Goal: Information Seeking & Learning: Find specific page/section

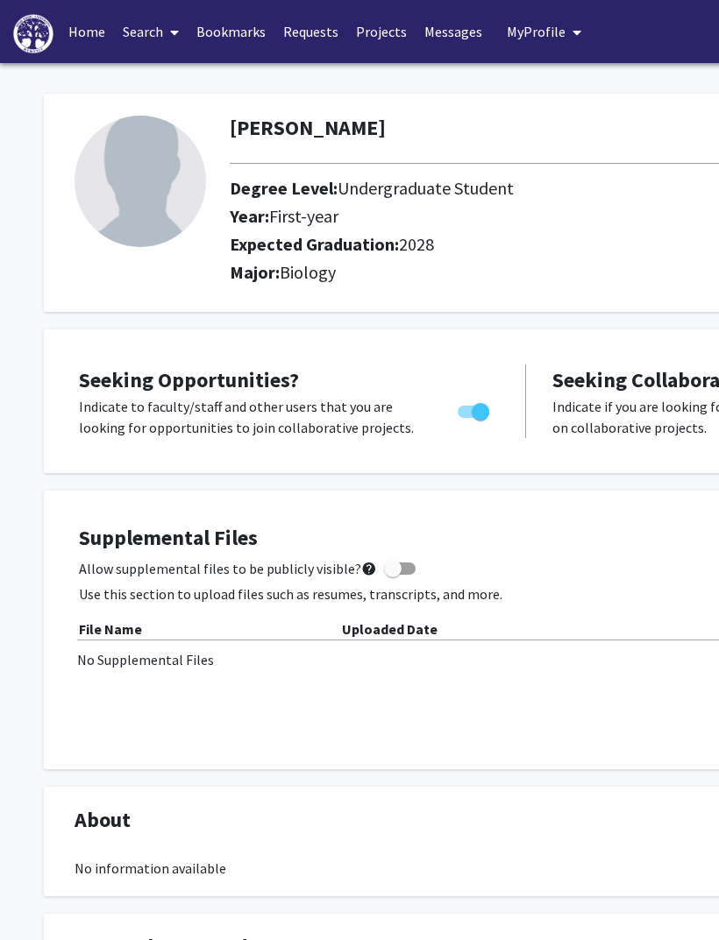
click at [154, 36] on link "Search" at bounding box center [151, 31] width 74 height 61
click at [198, 82] on span "Faculty/Staff" at bounding box center [178, 80] width 129 height 35
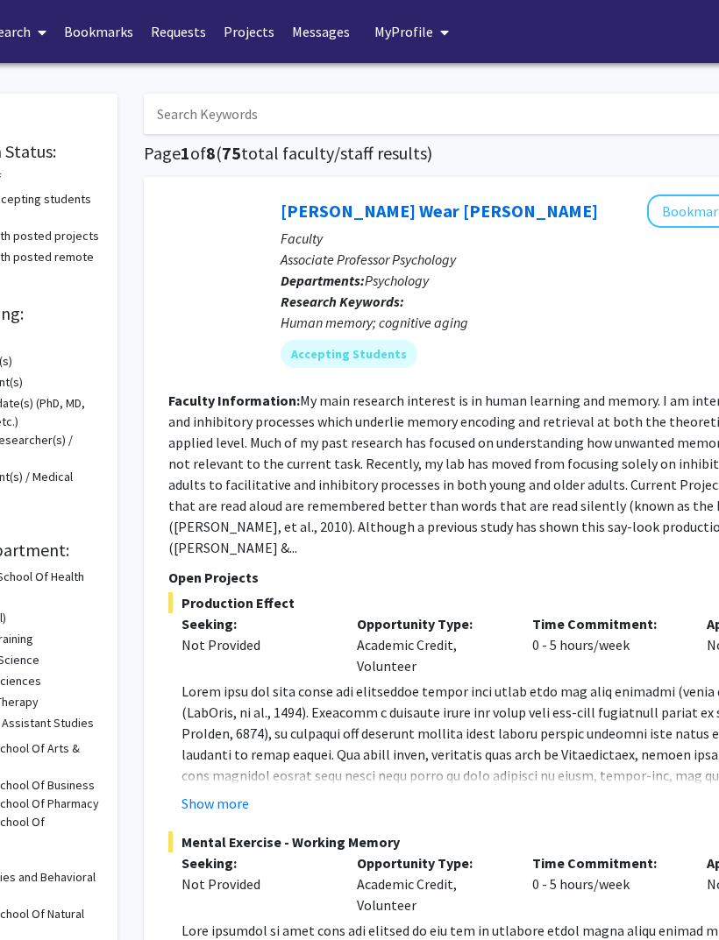
scroll to position [0, 132]
click at [467, 102] on input "Search Keywords" at bounding box center [488, 114] width 688 height 40
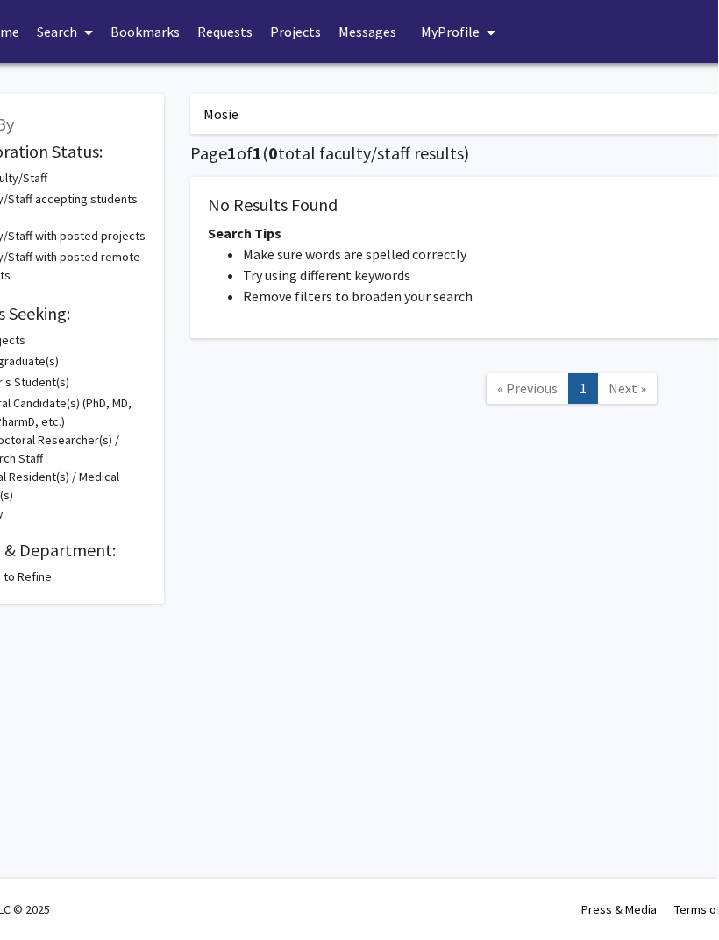
scroll to position [0, 86]
type input "M"
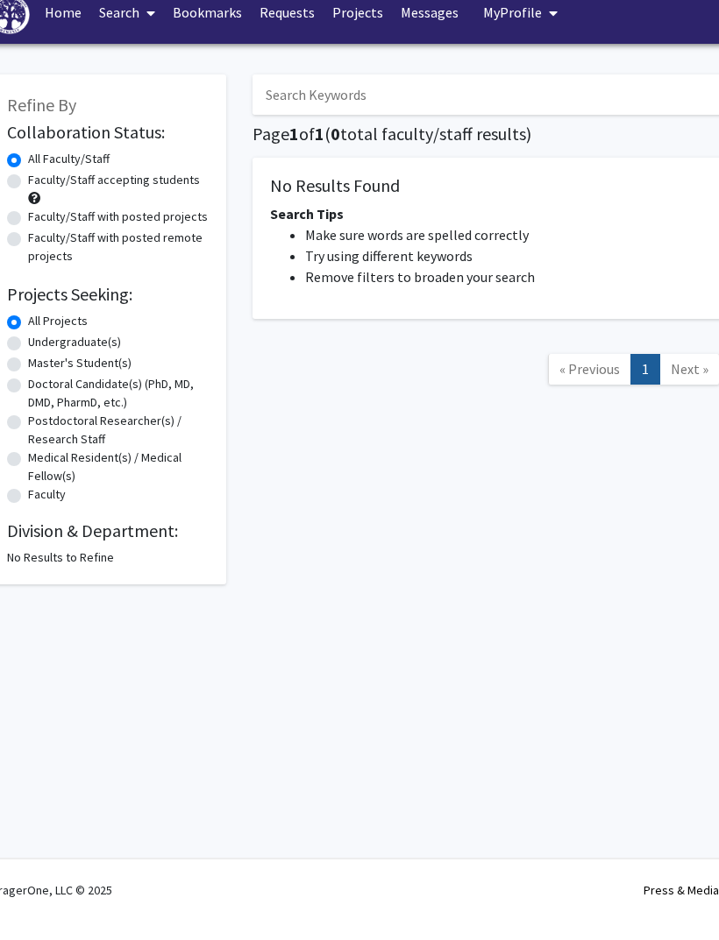
scroll to position [0, 0]
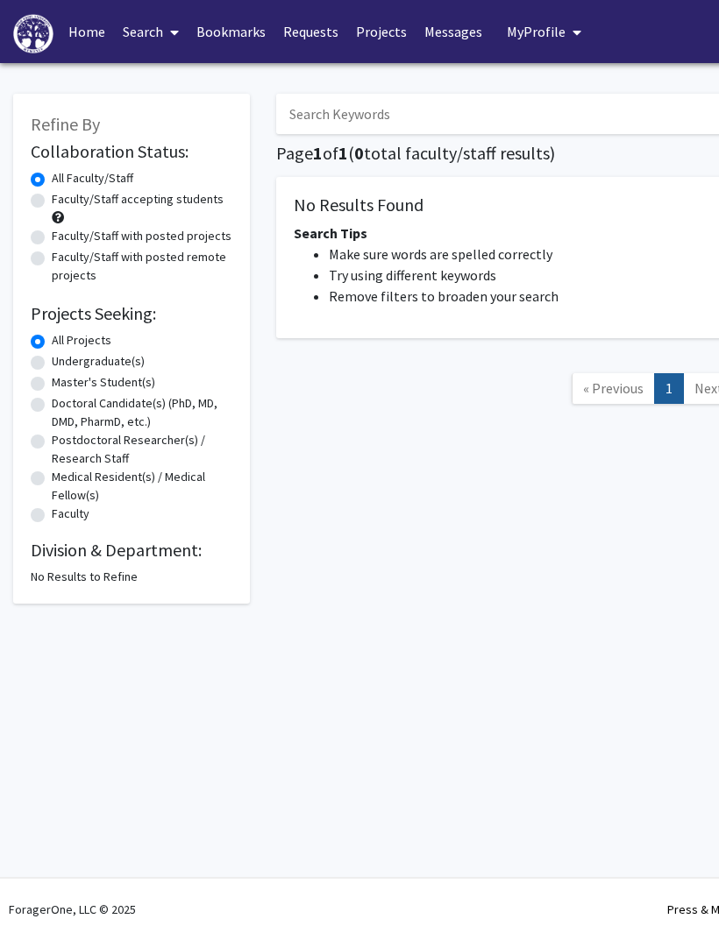
click at [610, 390] on span "« Previous" at bounding box center [613, 388] width 60 height 18
click at [612, 386] on span "« Previous" at bounding box center [613, 388] width 60 height 18
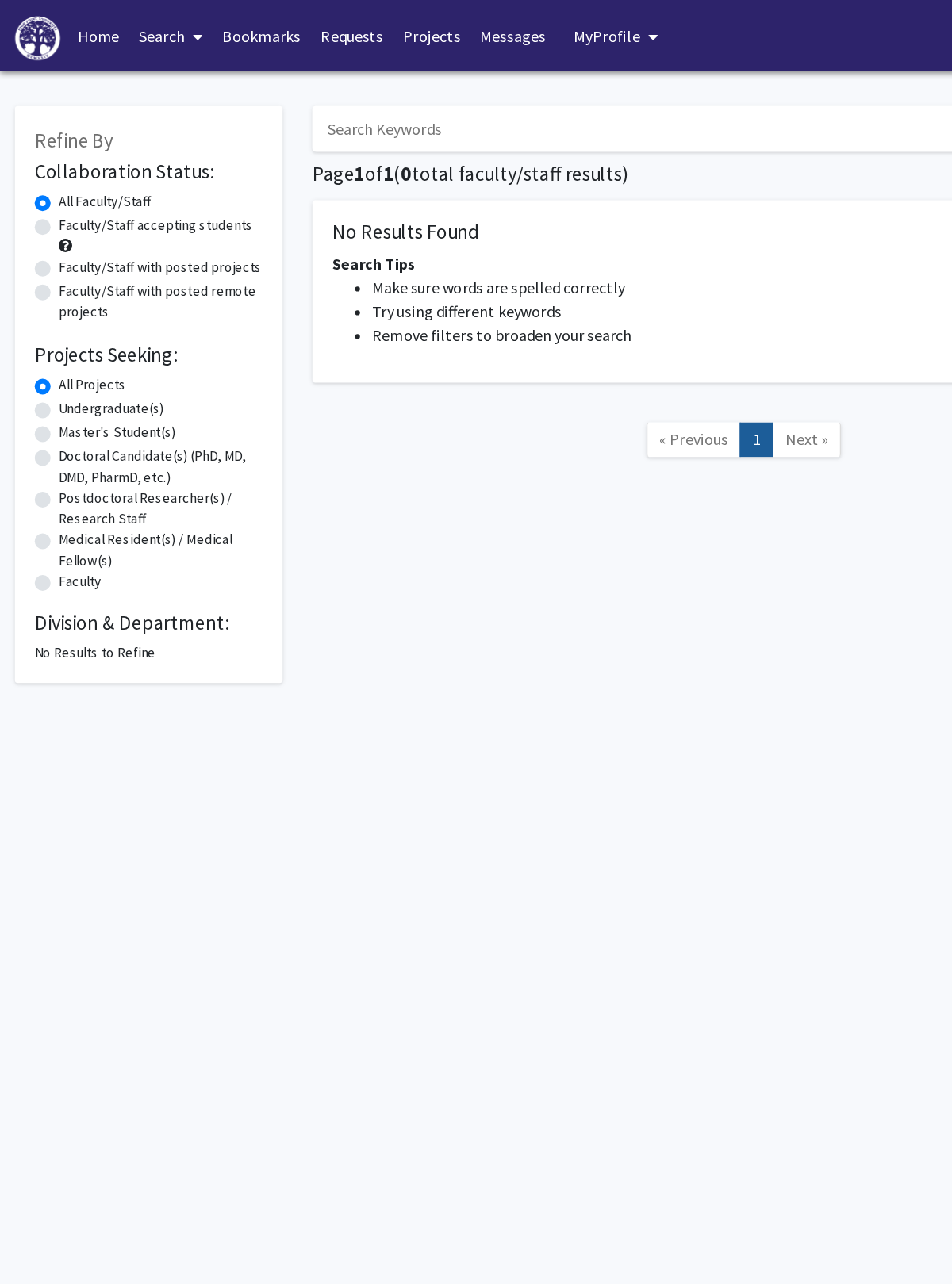
click at [132, 10] on link "Search" at bounding box center [137, 28] width 67 height 55
click at [206, 69] on span "Faculty/Staff" at bounding box center [161, 72] width 117 height 32
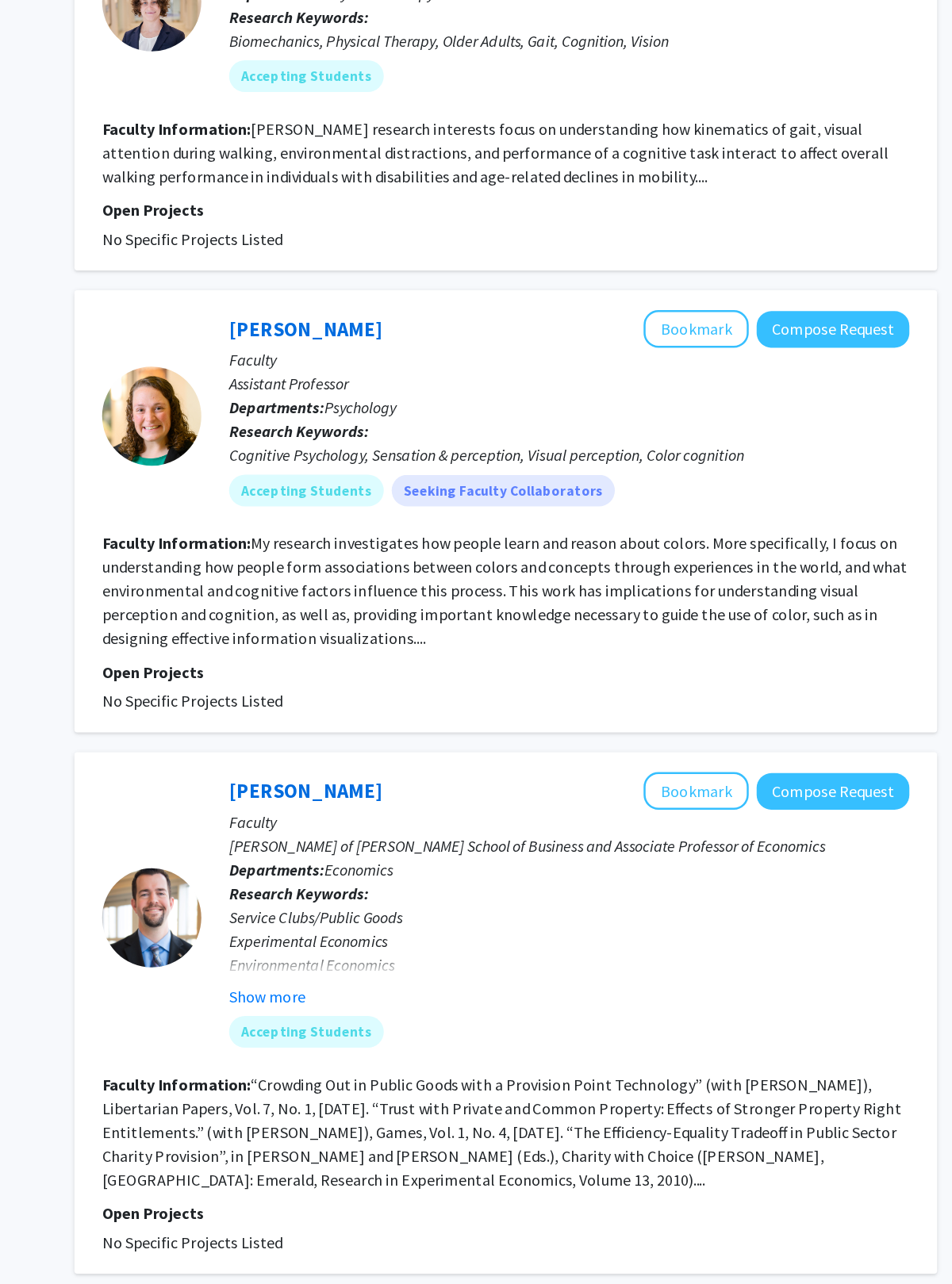
scroll to position [5016, 0]
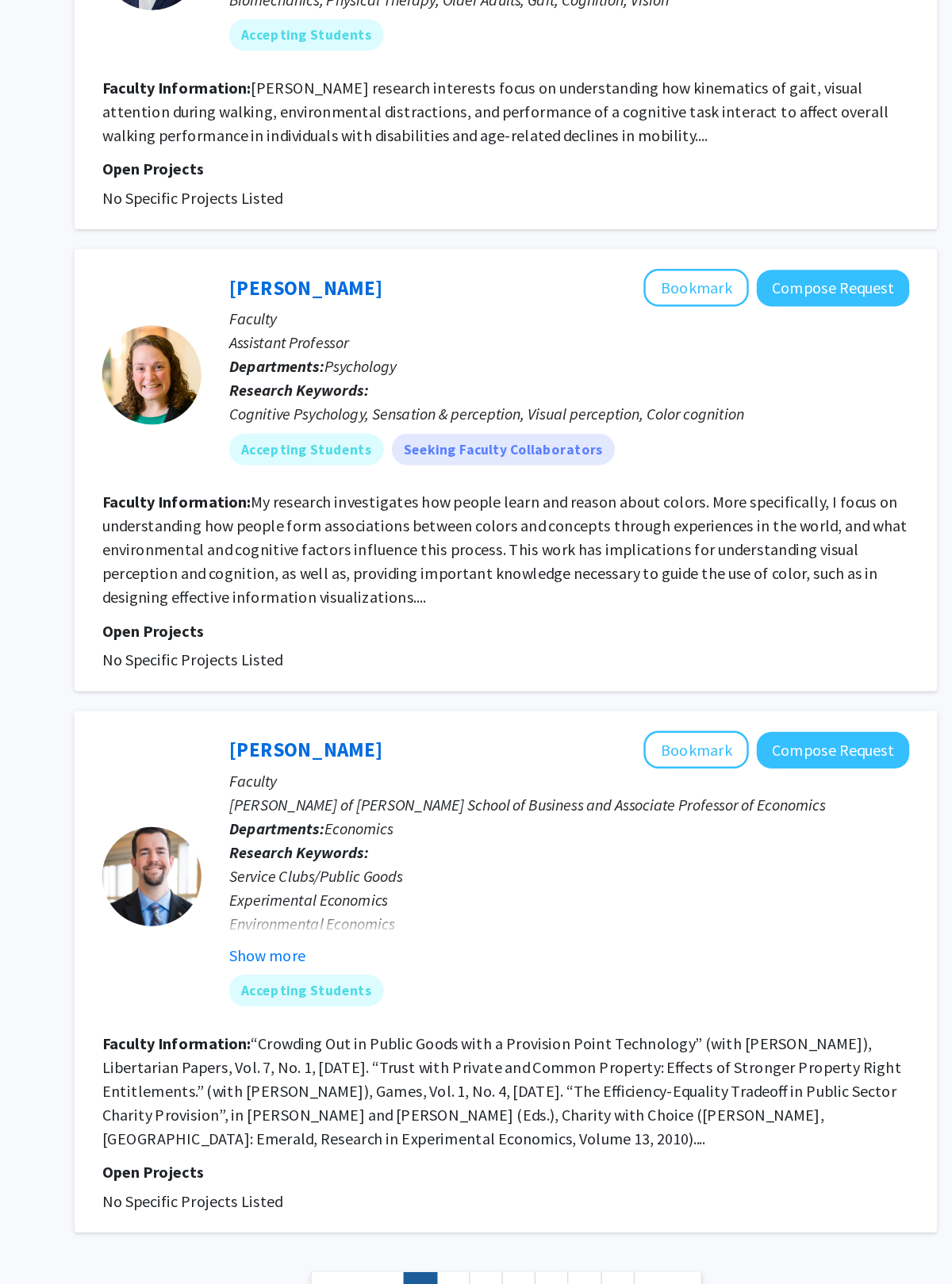
click at [539, 851] on link "2" at bounding box center [553, 1260] width 27 height 28
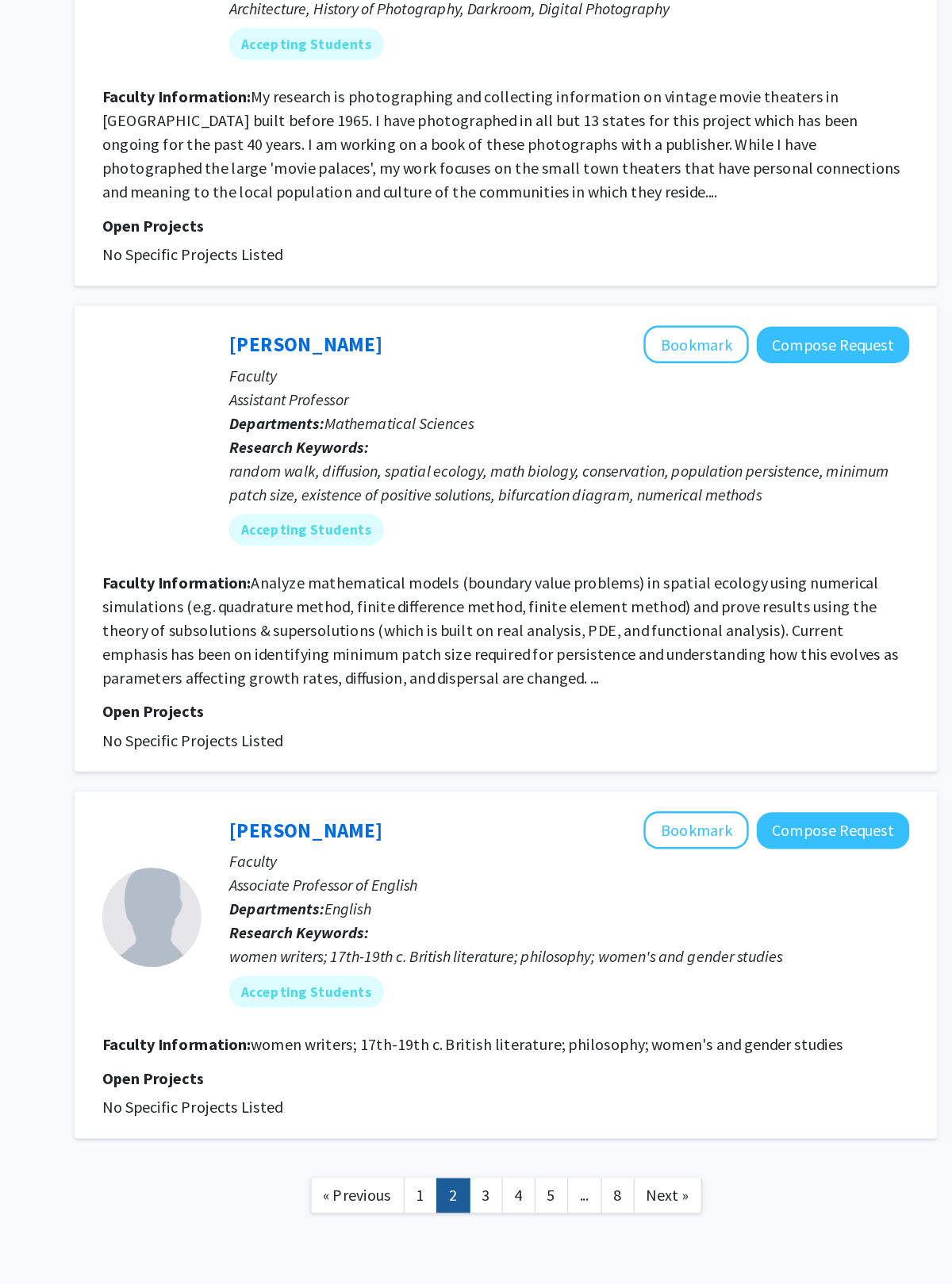
scroll to position [2594, 0]
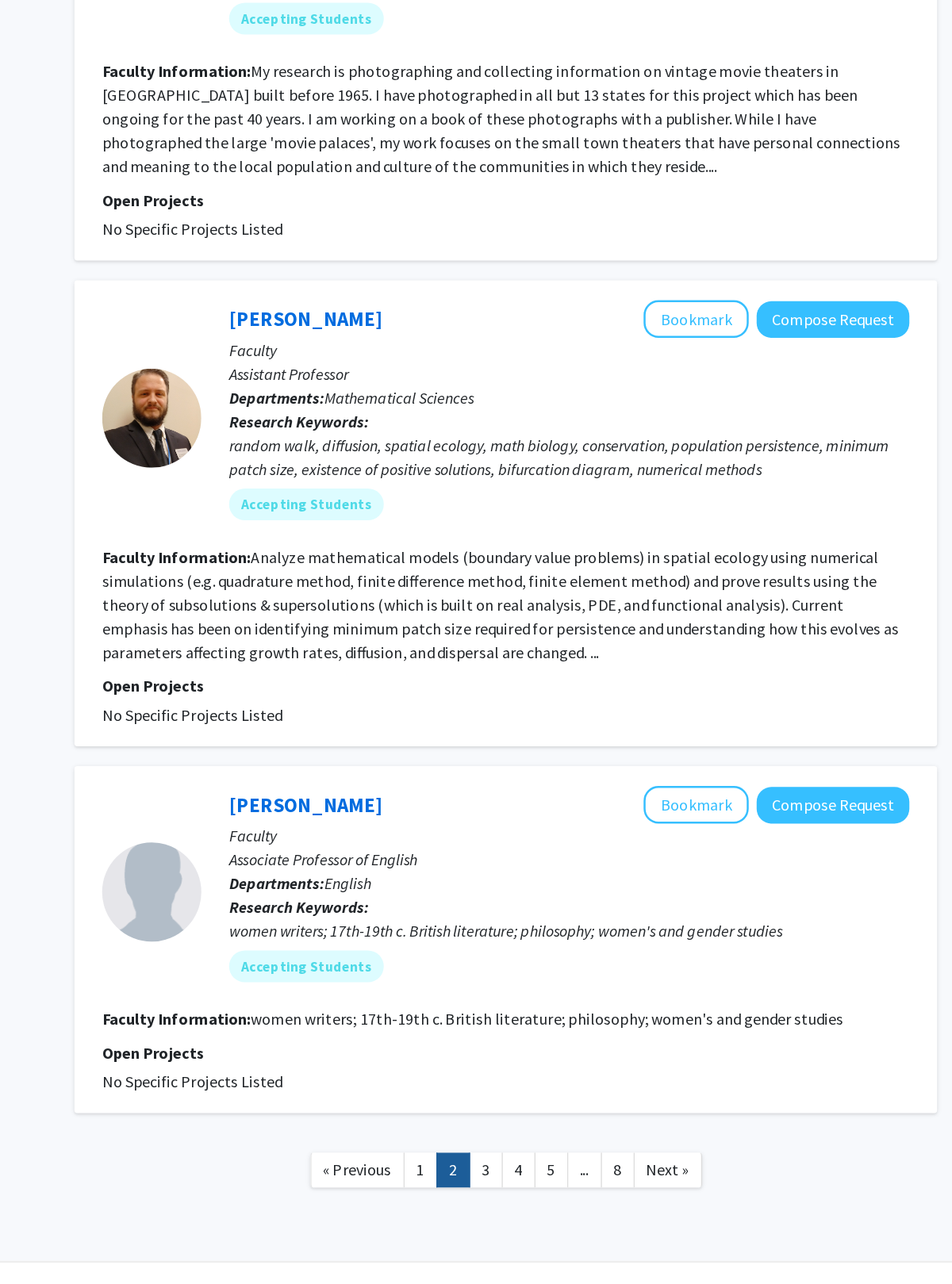
click at [566, 851] on link "3" at bounding box center [579, 1165] width 27 height 28
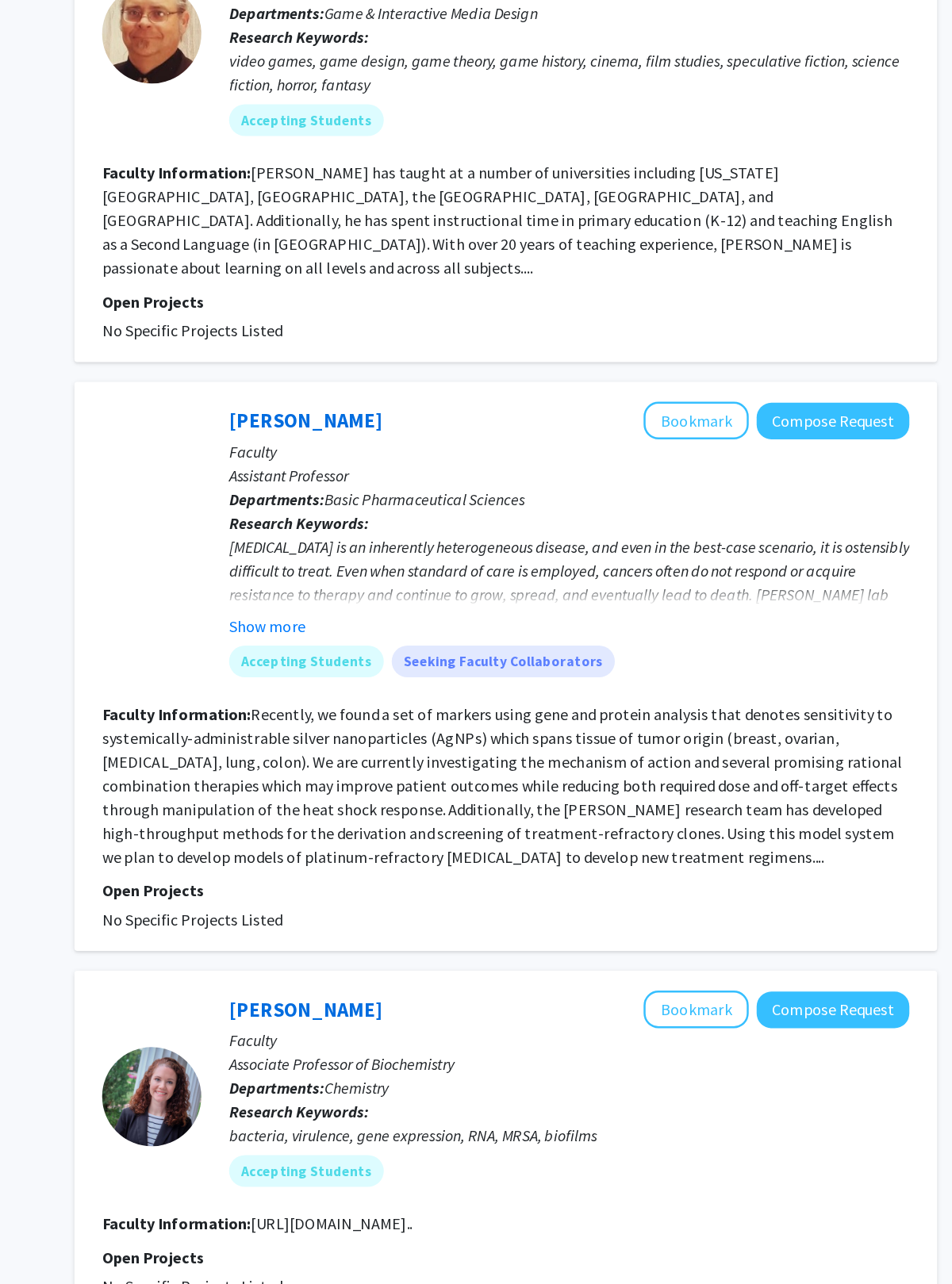
scroll to position [2822, 0]
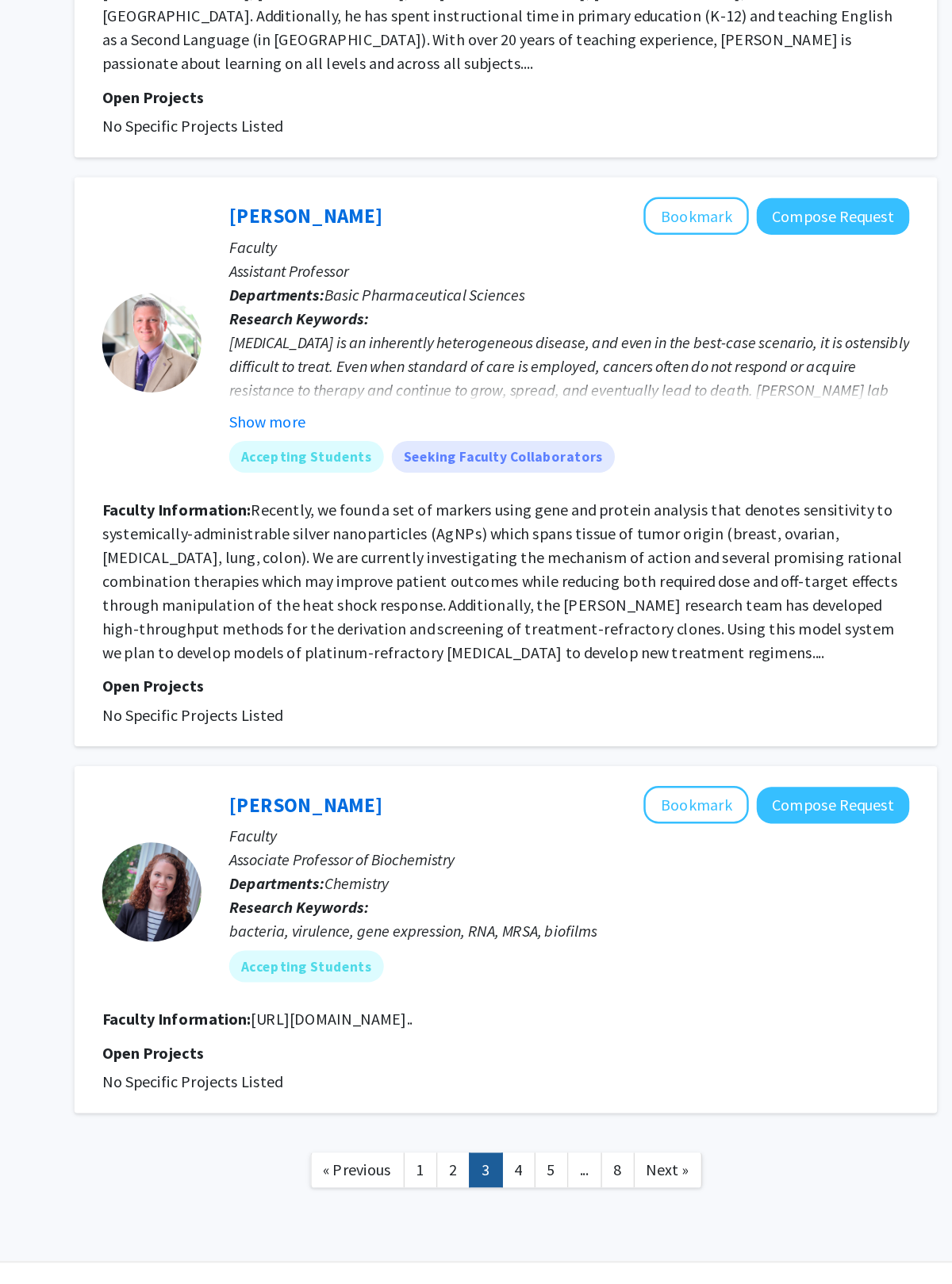
click at [592, 851] on link "4" at bounding box center [605, 1165] width 27 height 28
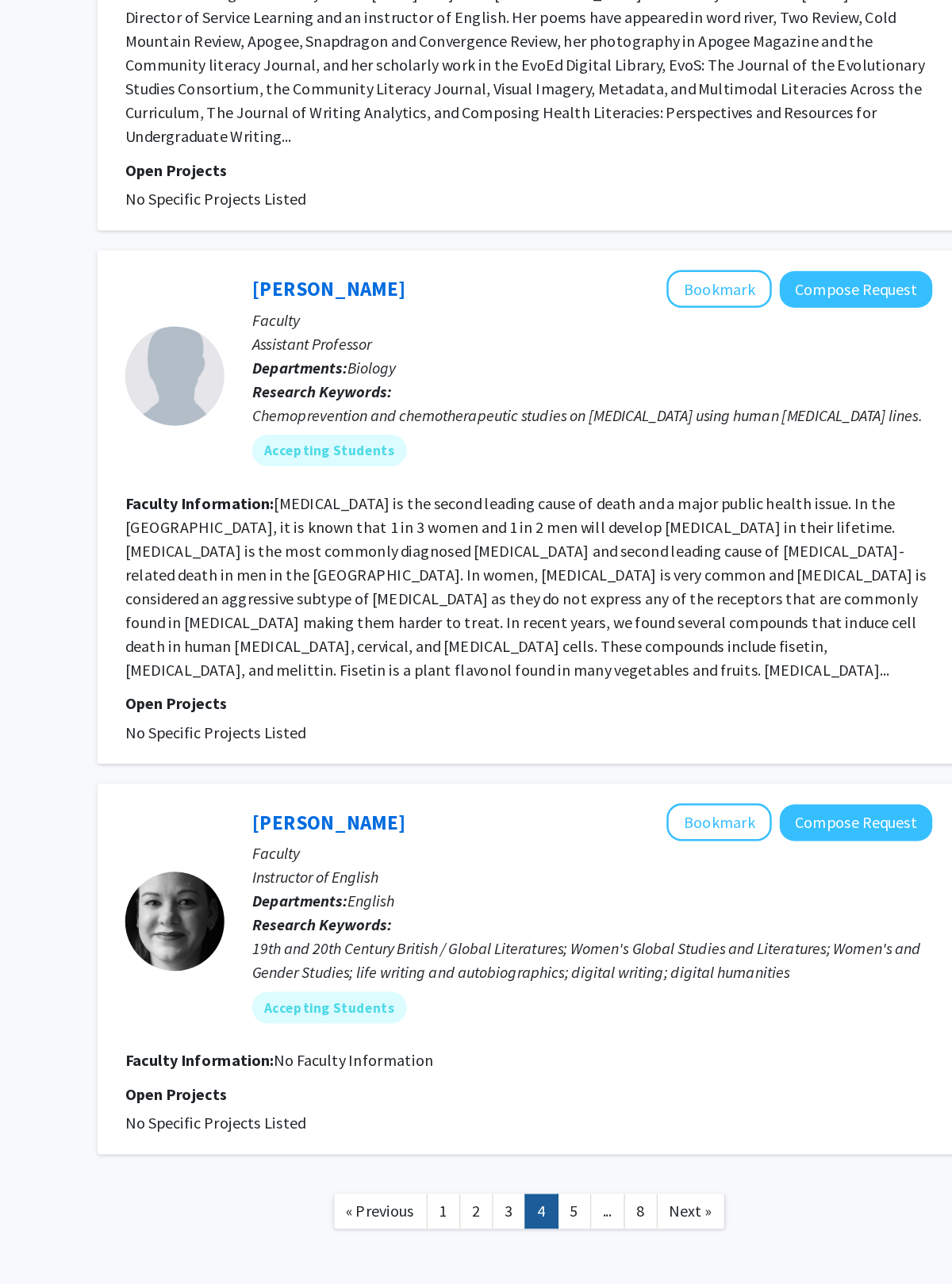
scroll to position [2346, 0]
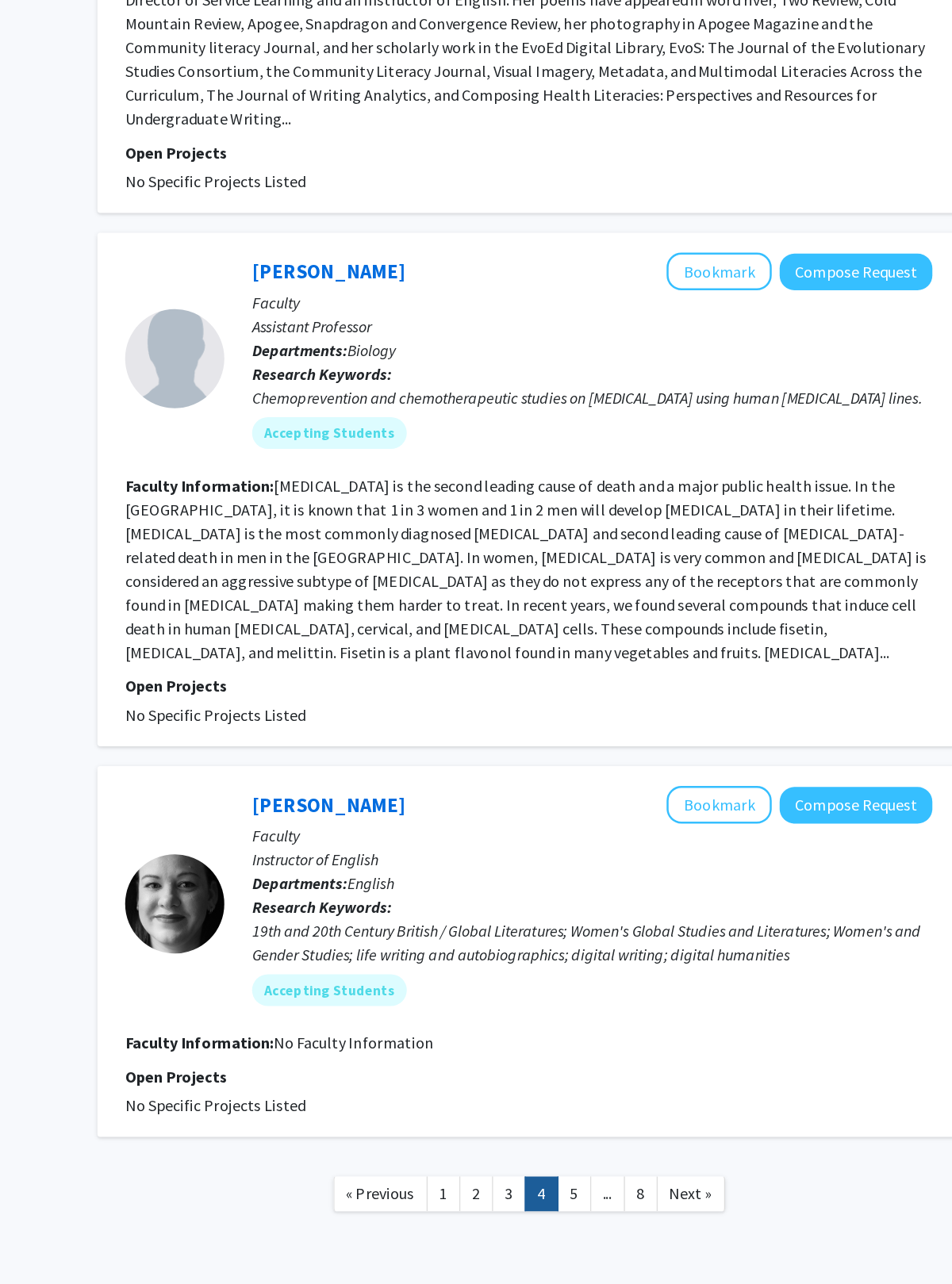
click at [618, 851] on link "5" at bounding box center [632, 1184] width 27 height 28
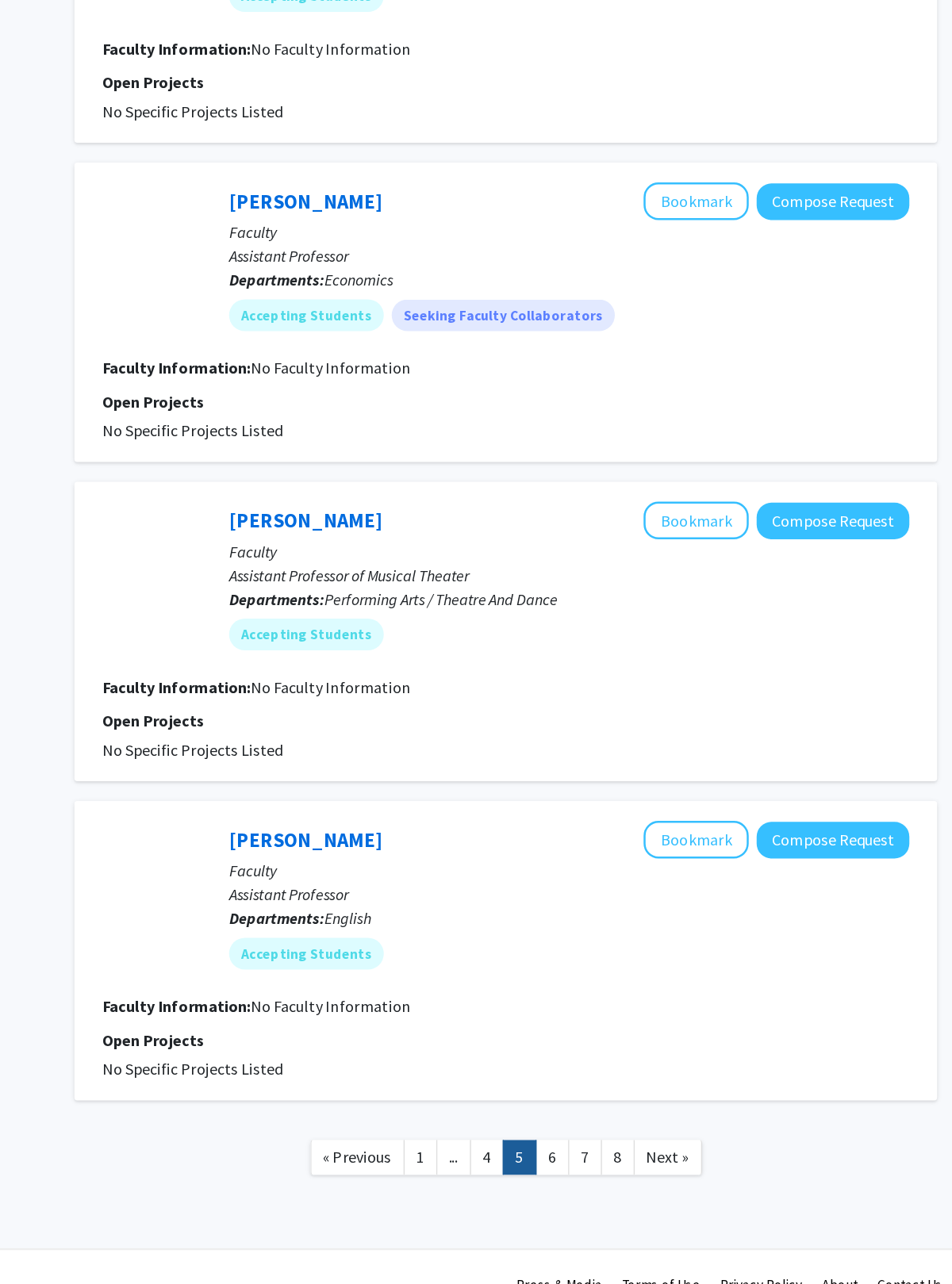
scroll to position [1598, 0]
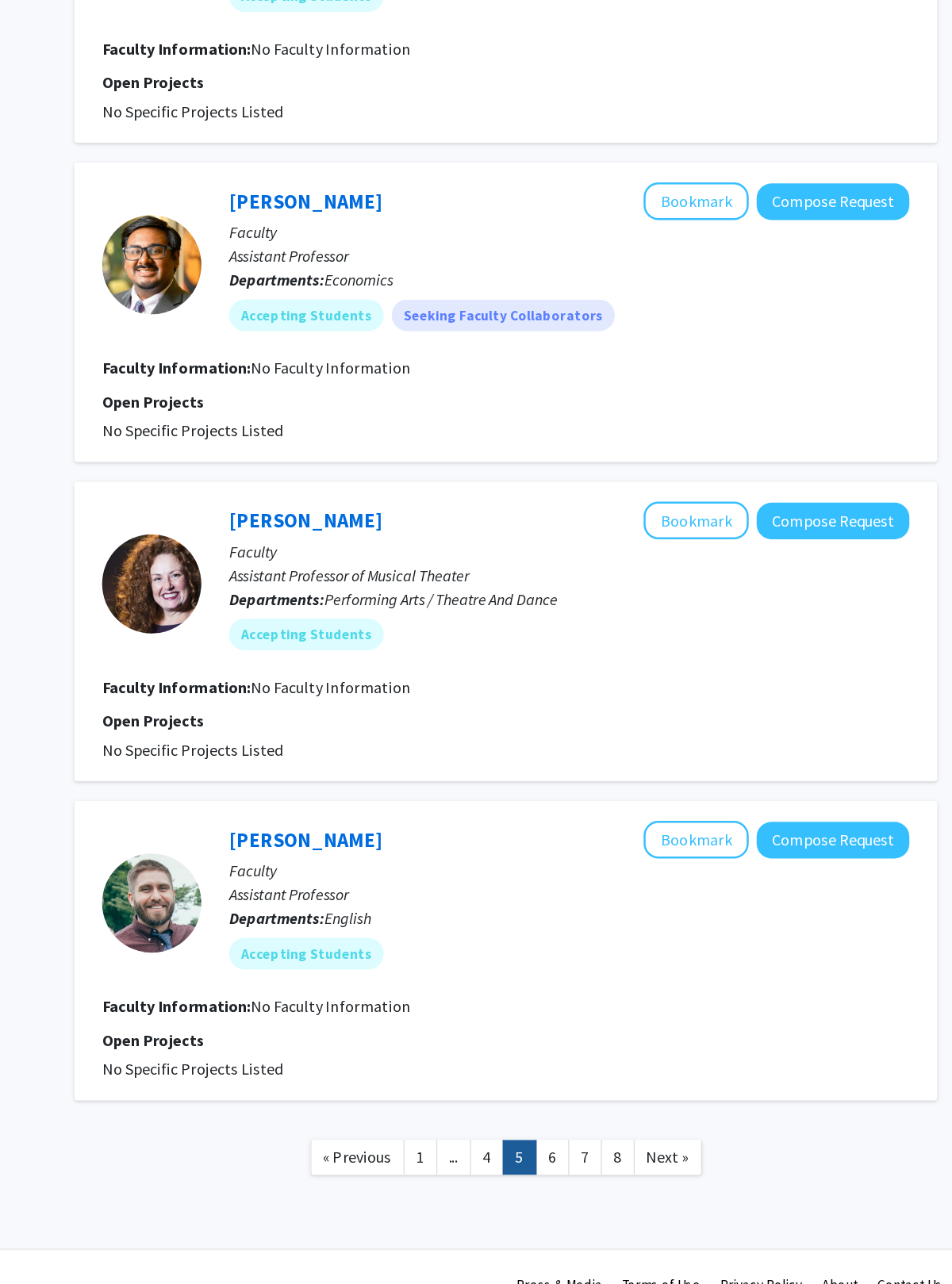
click at [619, 851] on link "6" at bounding box center [633, 1154] width 27 height 28
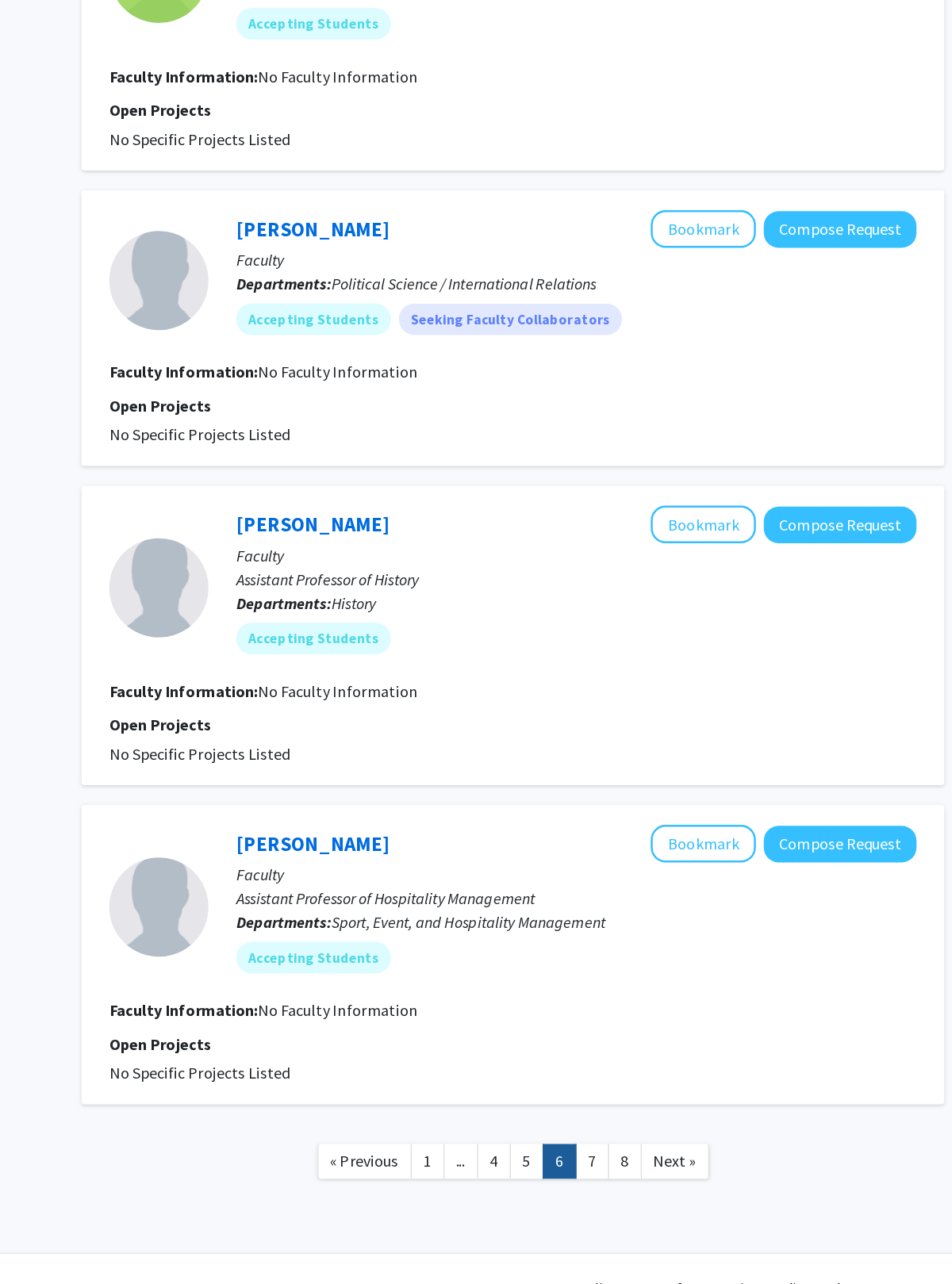
scroll to position [1579, 0]
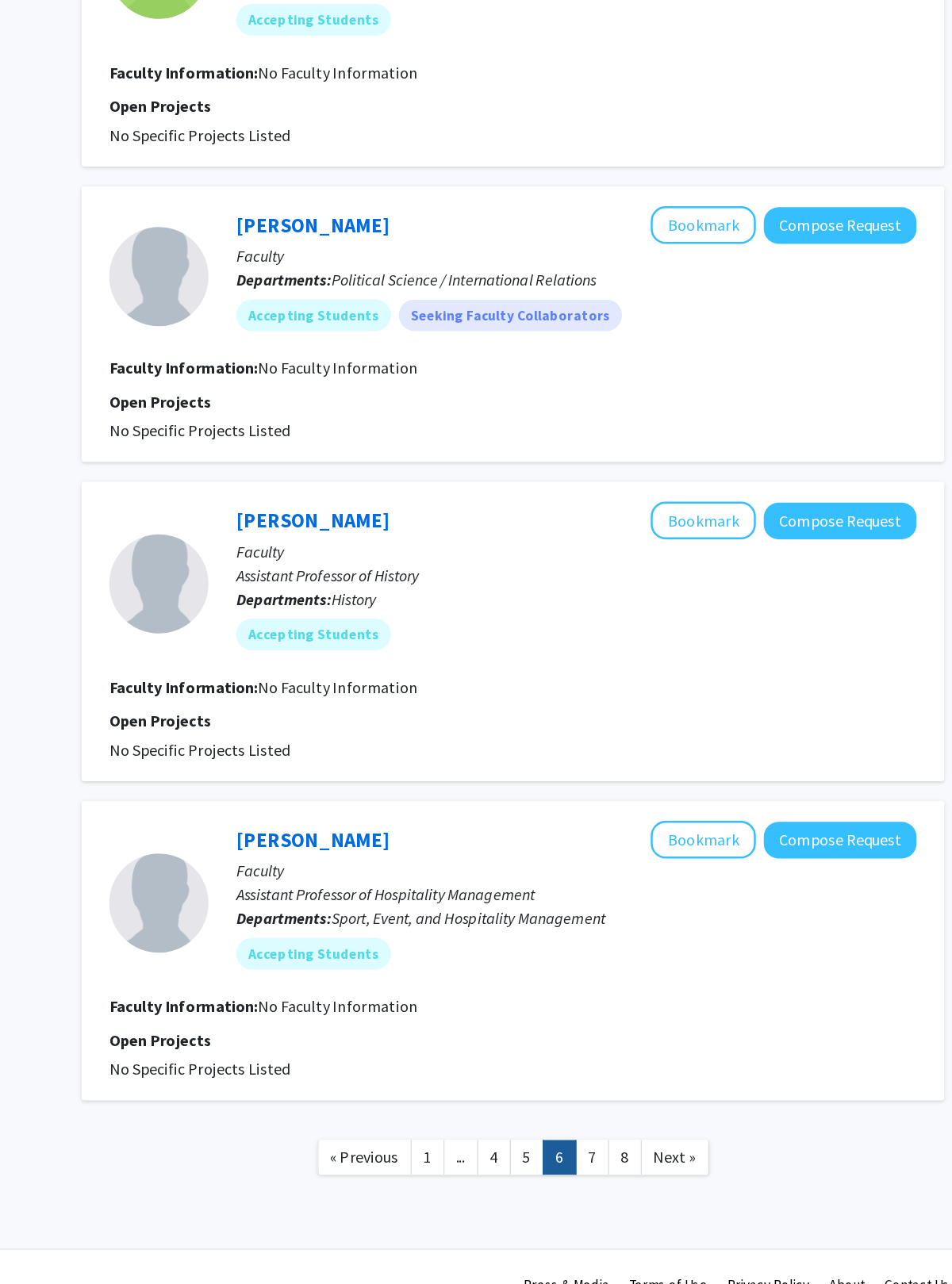
click at [645, 851] on link "7" at bounding box center [659, 1154] width 27 height 28
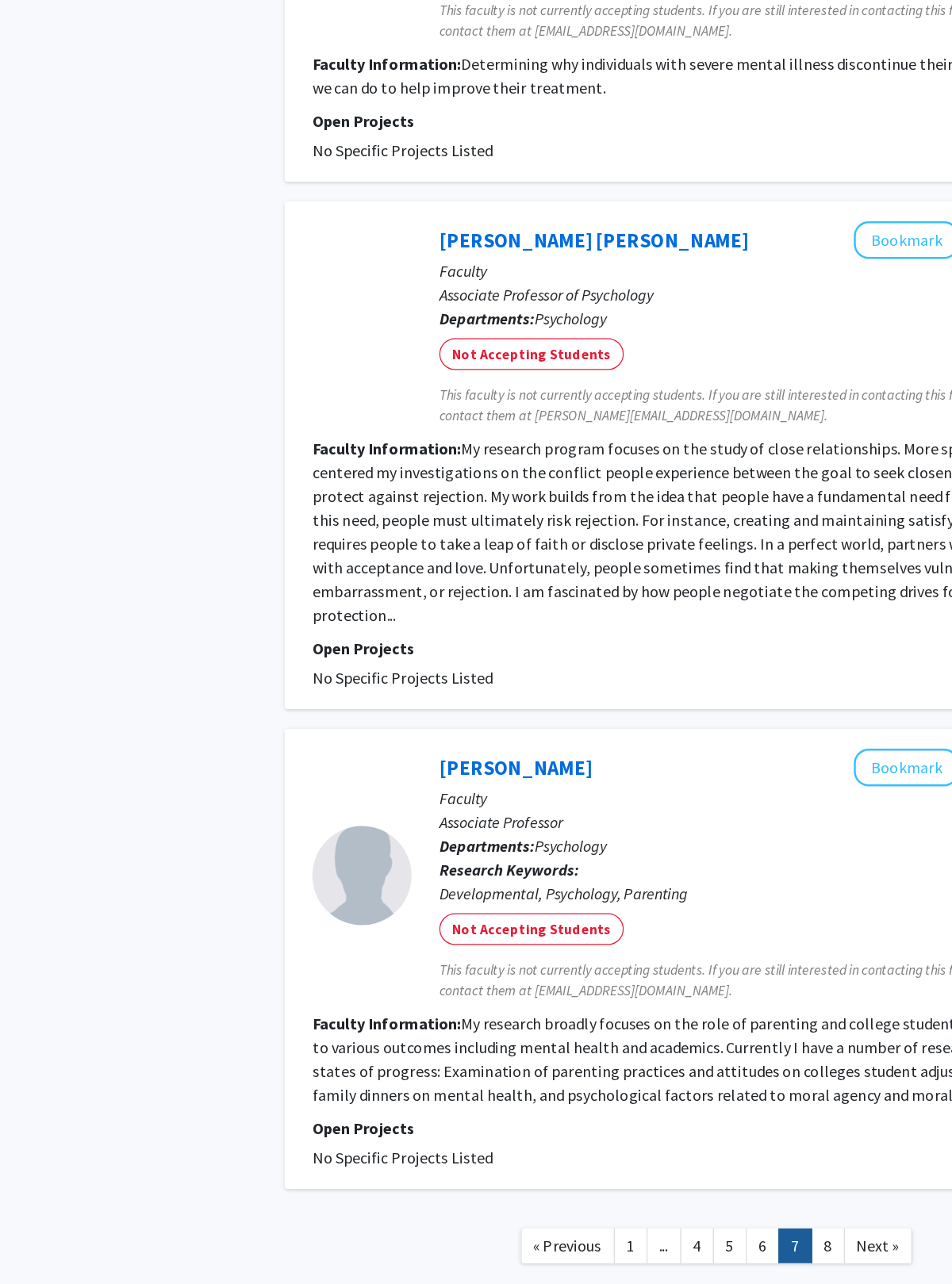
scroll to position [2621, 0]
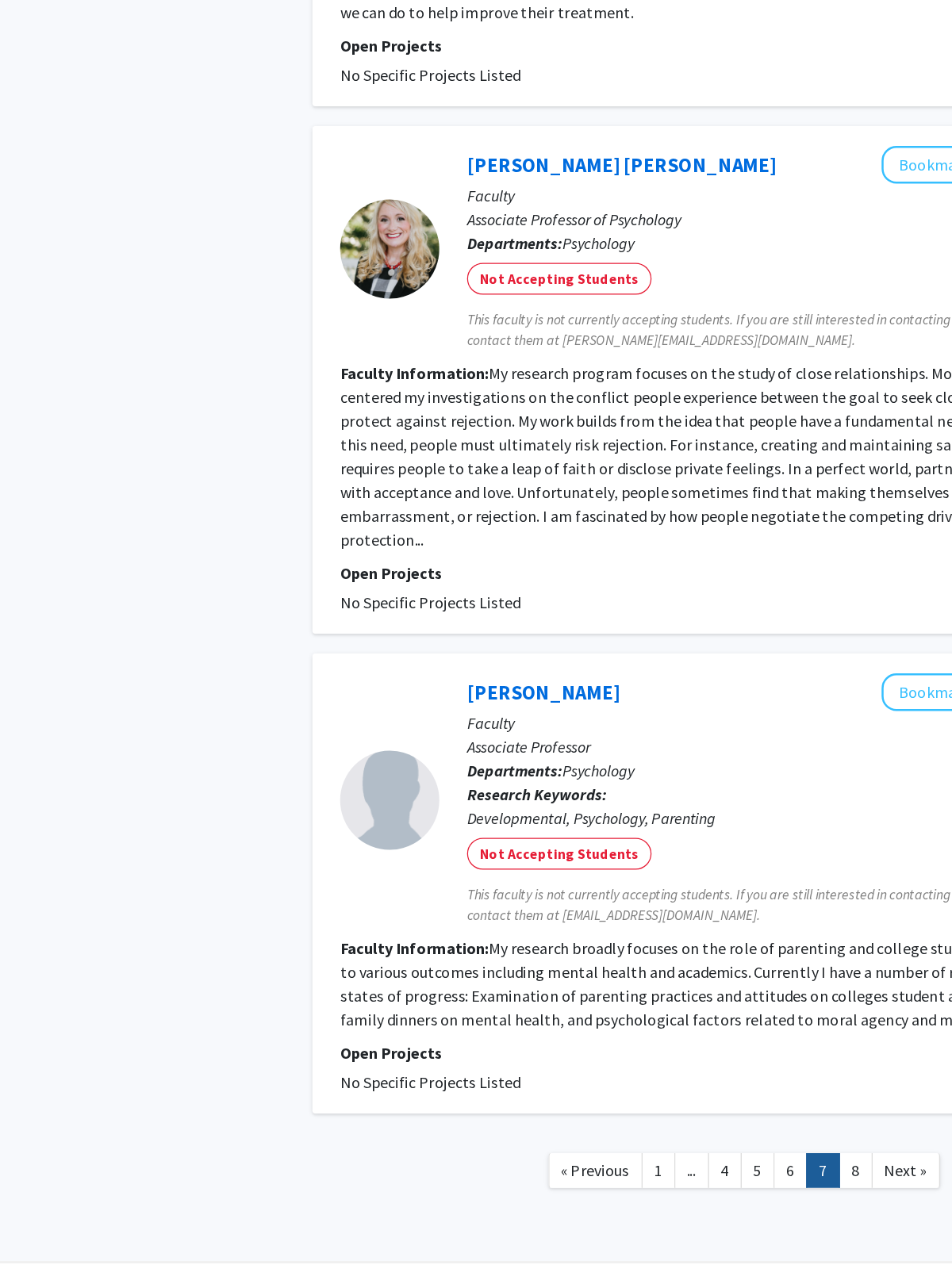
click at [650, 851] on link "8" at bounding box center [684, 1165] width 27 height 28
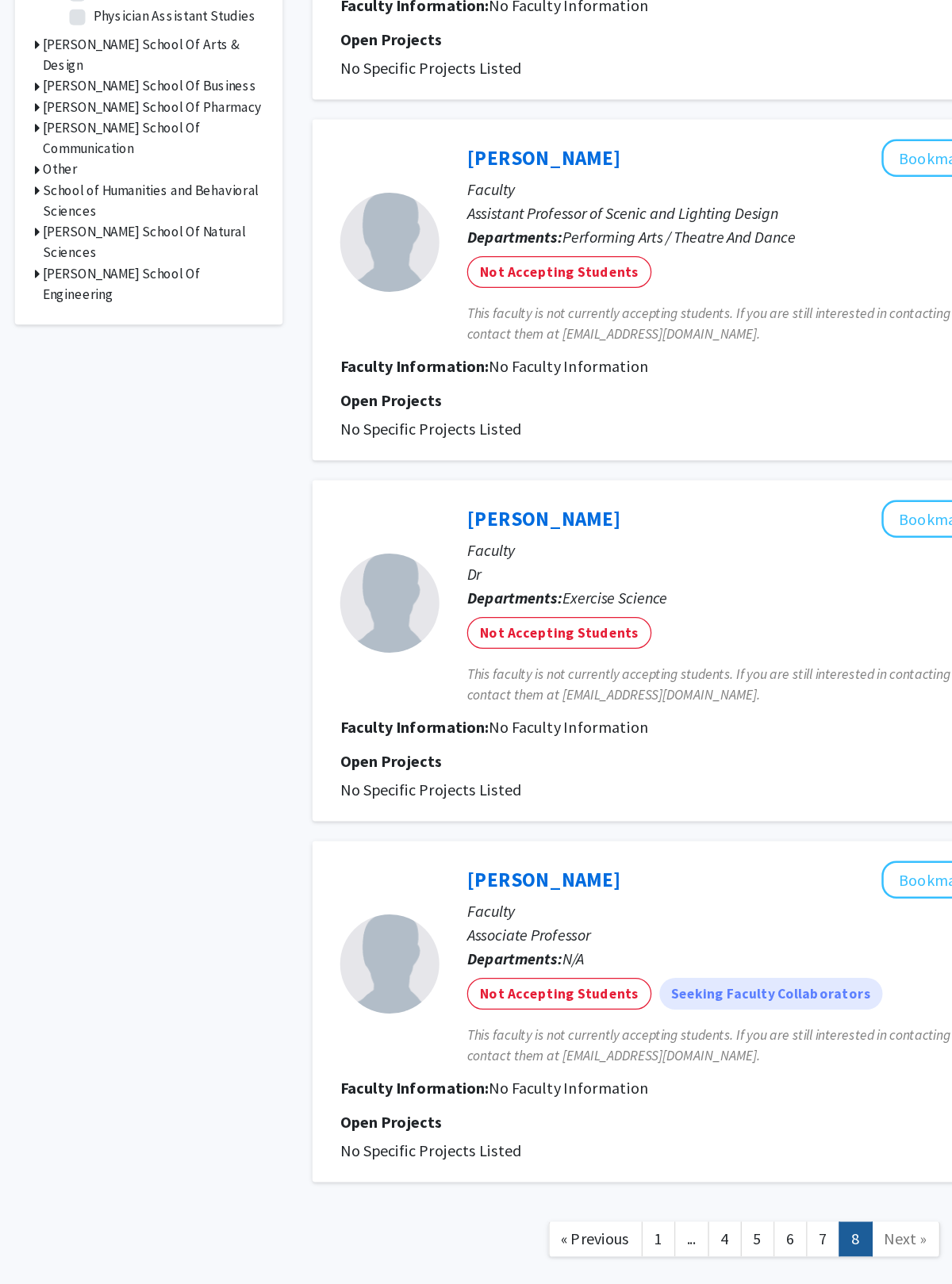
scroll to position [484, 0]
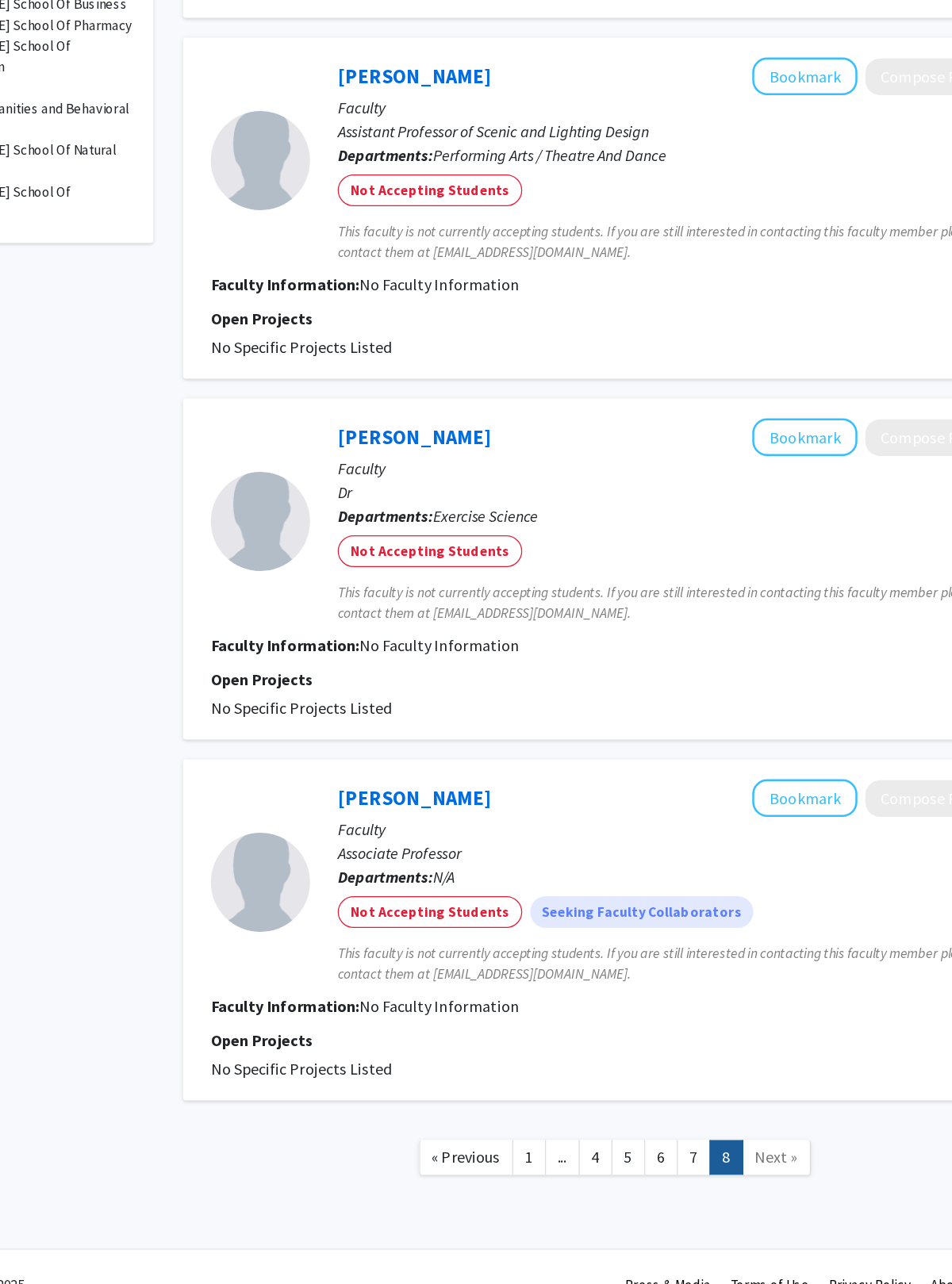
click at [650, 851] on span "Next »" at bounding box center [725, 1154] width 34 height 16
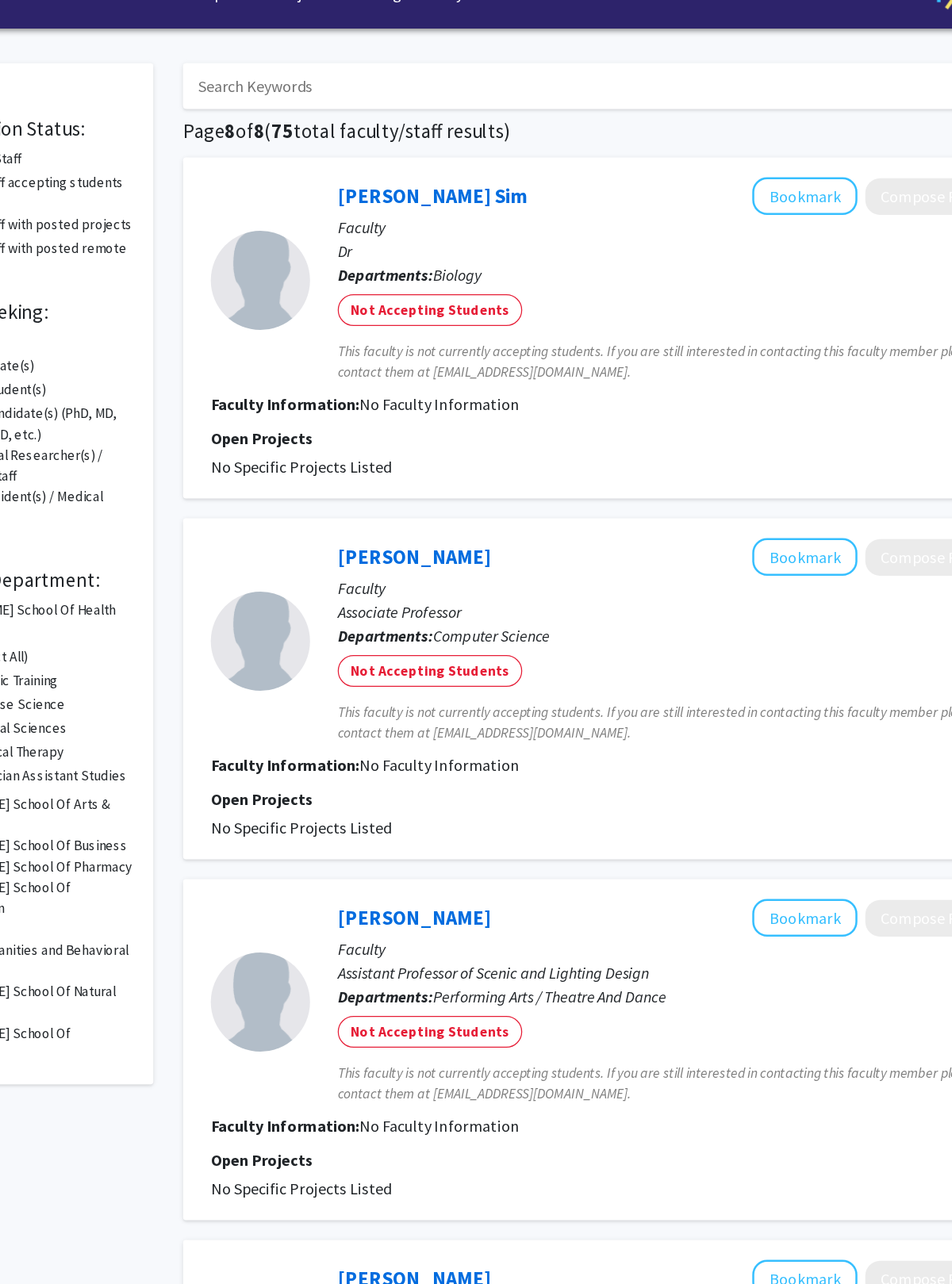
scroll to position [0, 0]
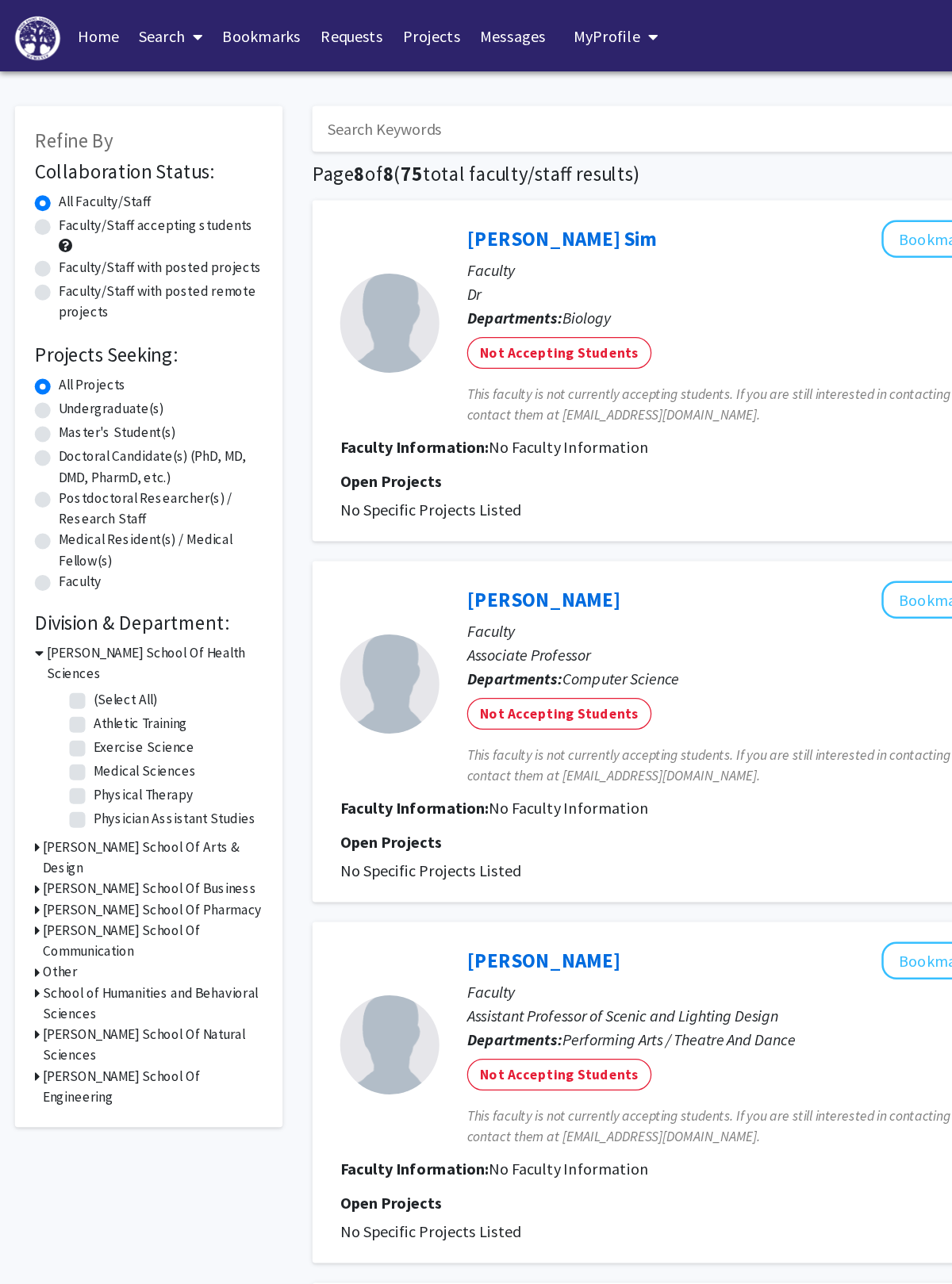
click at [89, 25] on link "Home" at bounding box center [79, 28] width 49 height 55
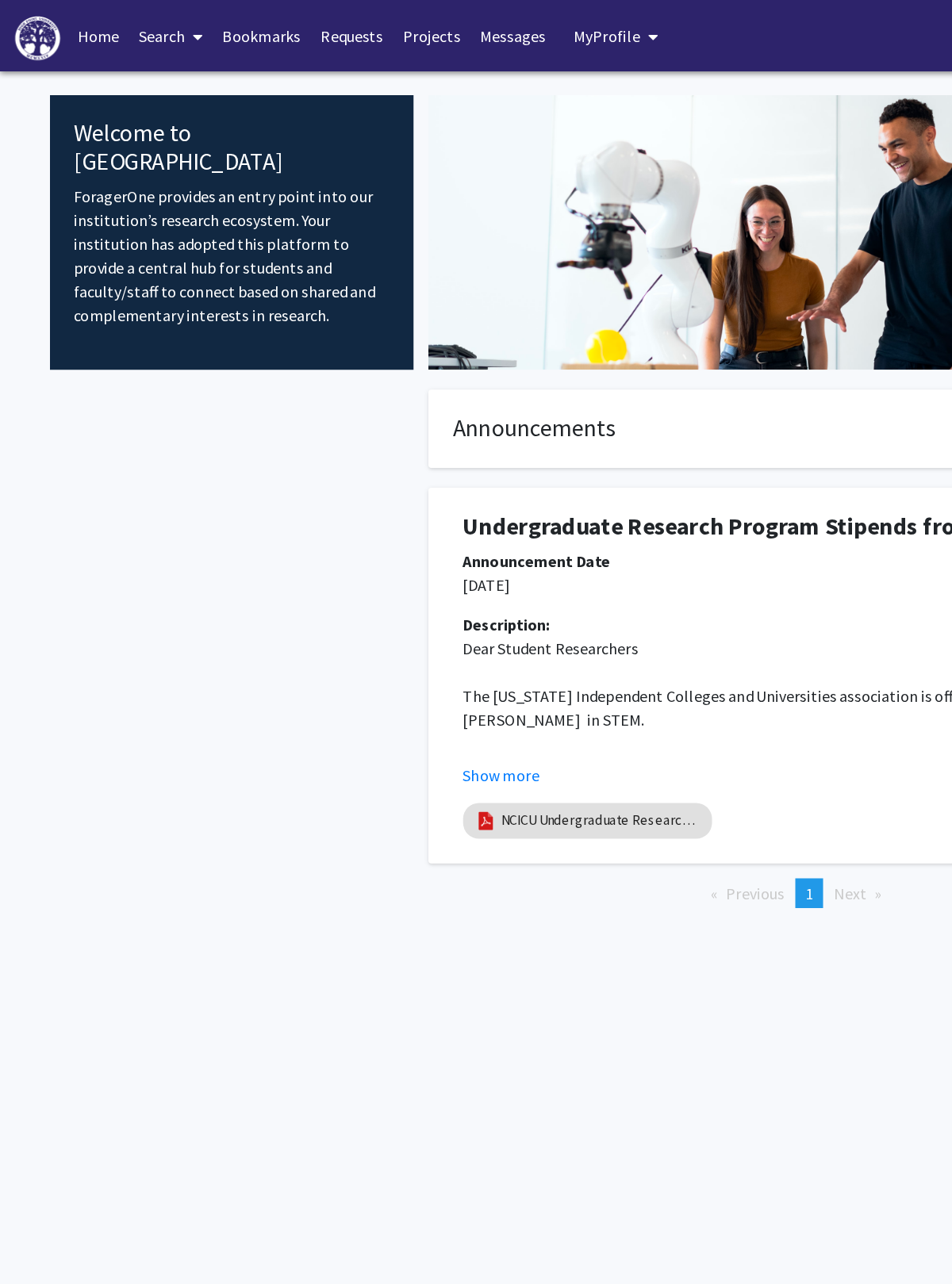
click at [143, 32] on link "Search" at bounding box center [137, 28] width 67 height 55
click at [164, 86] on span "Faculty/Staff" at bounding box center [161, 72] width 117 height 32
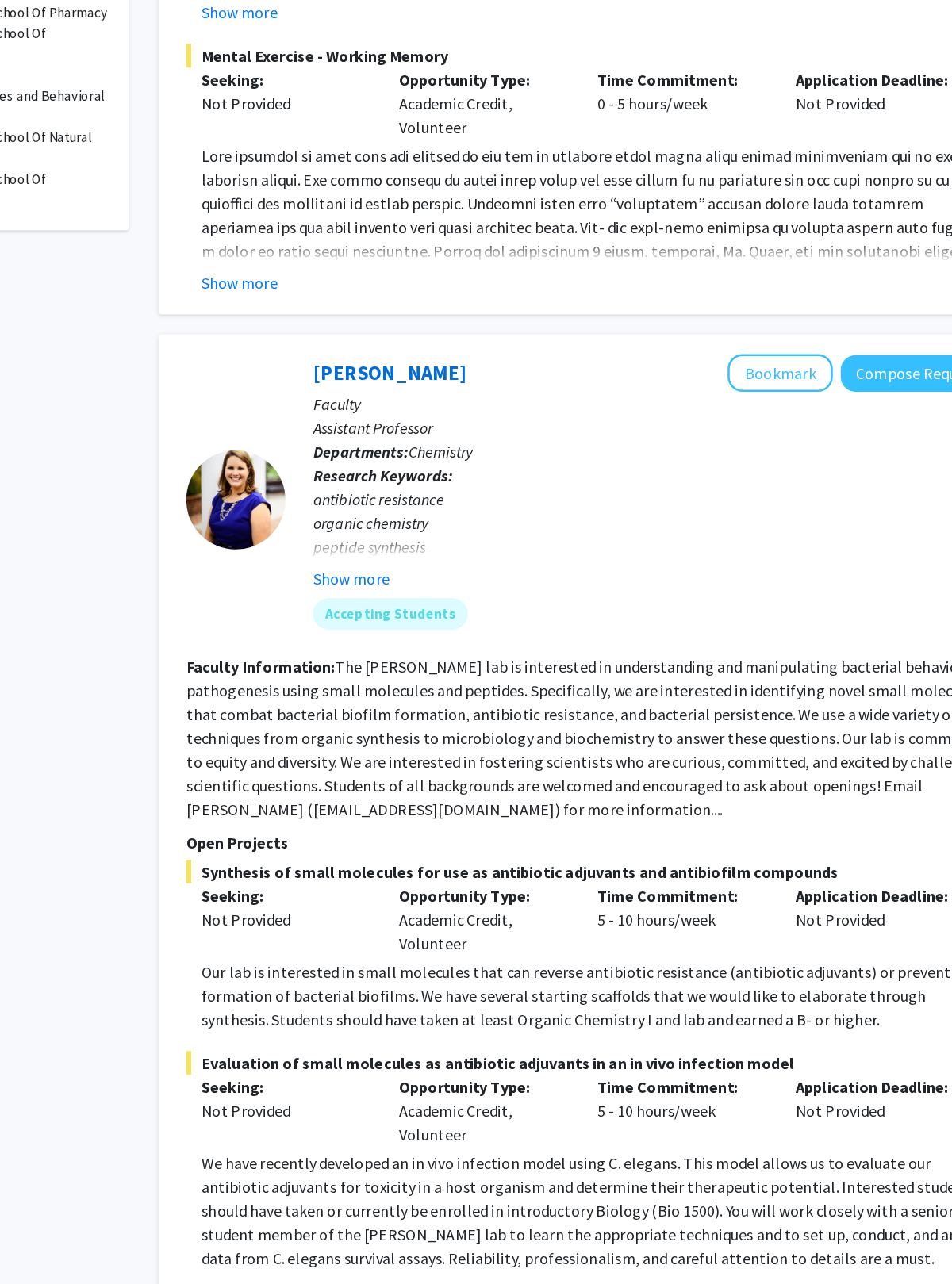
scroll to position [494, 0]
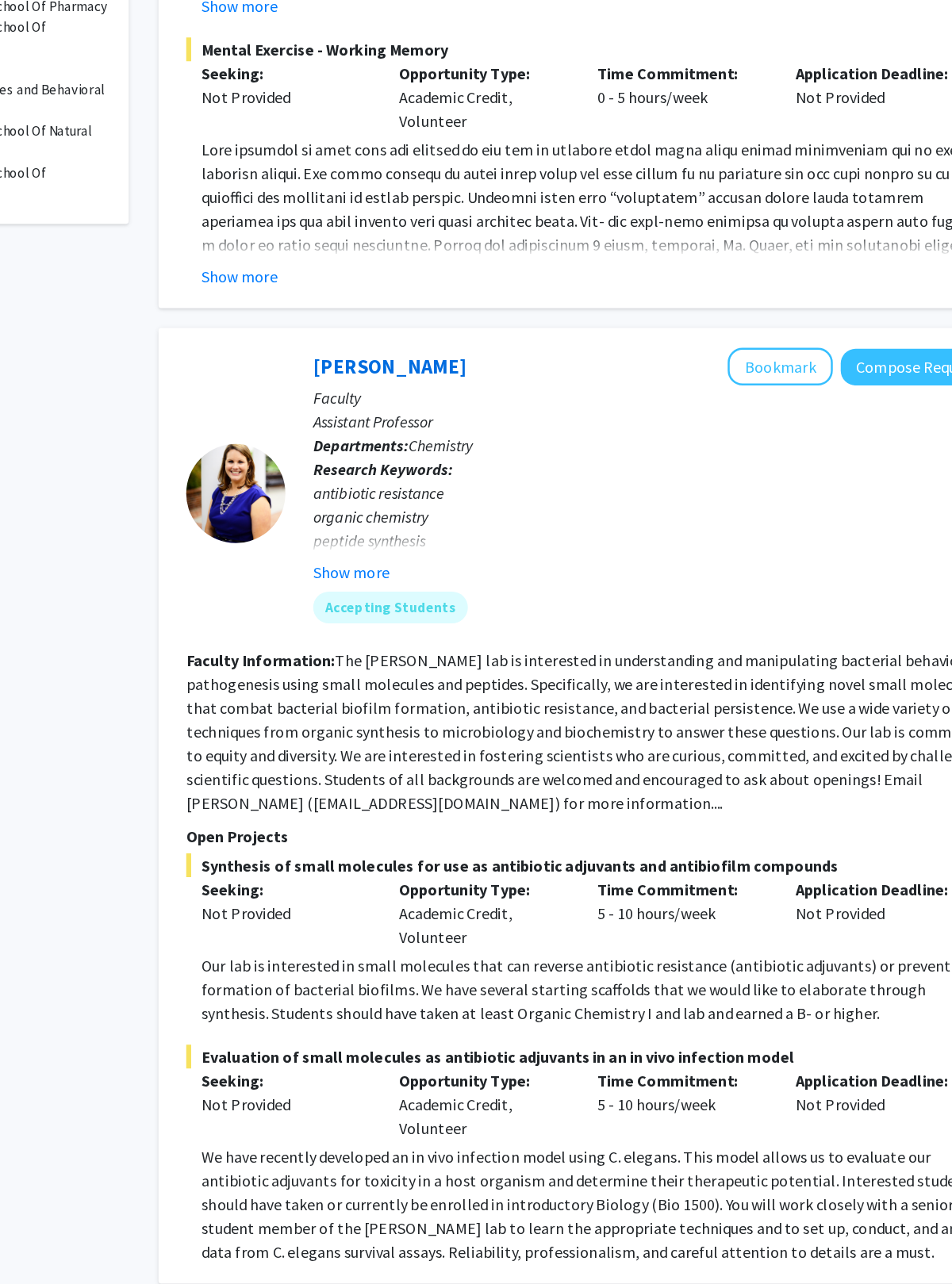
click at [374, 677] on button "Show more" at bounding box center [404, 686] width 61 height 19
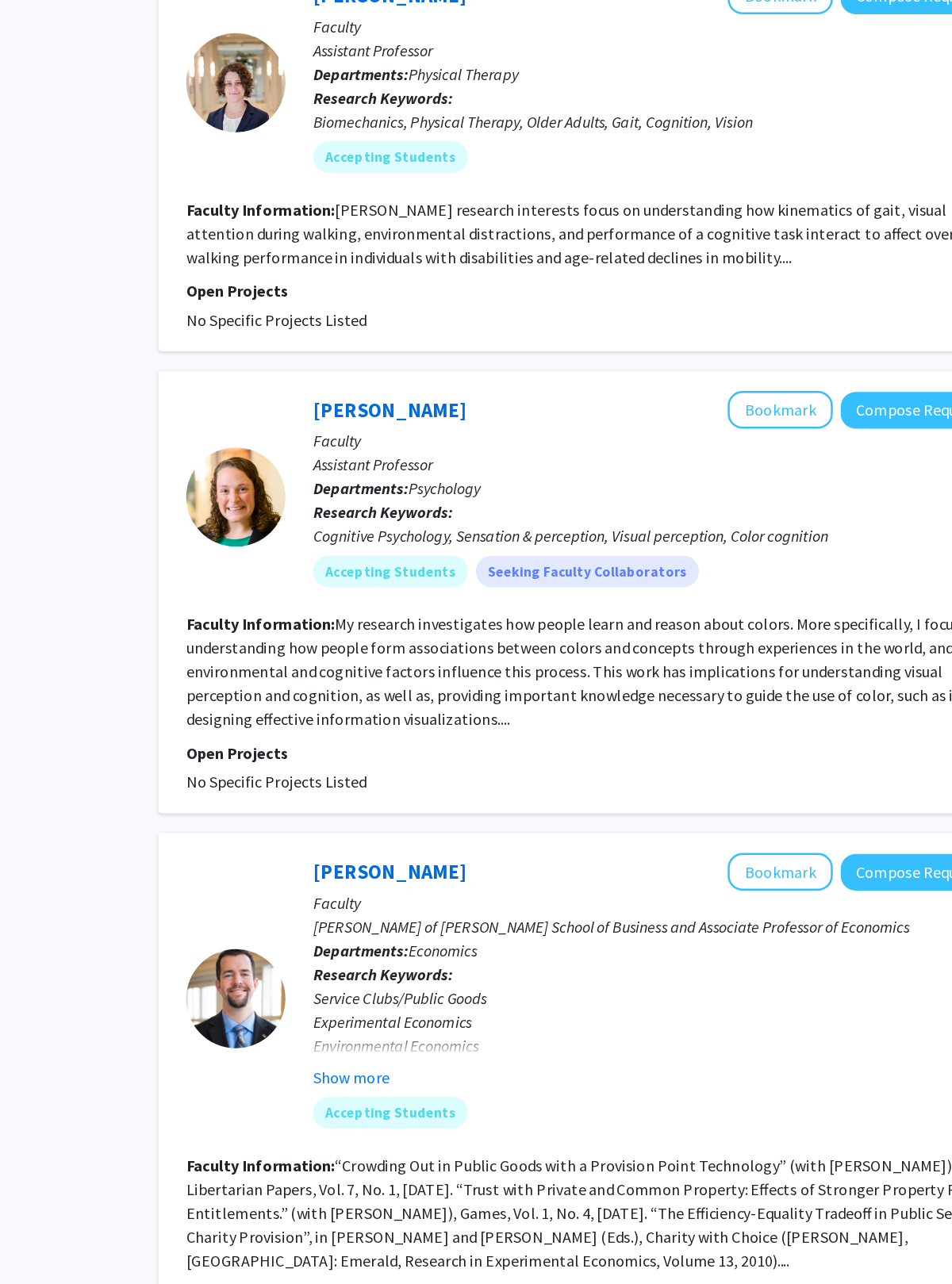
scroll to position [5092, 0]
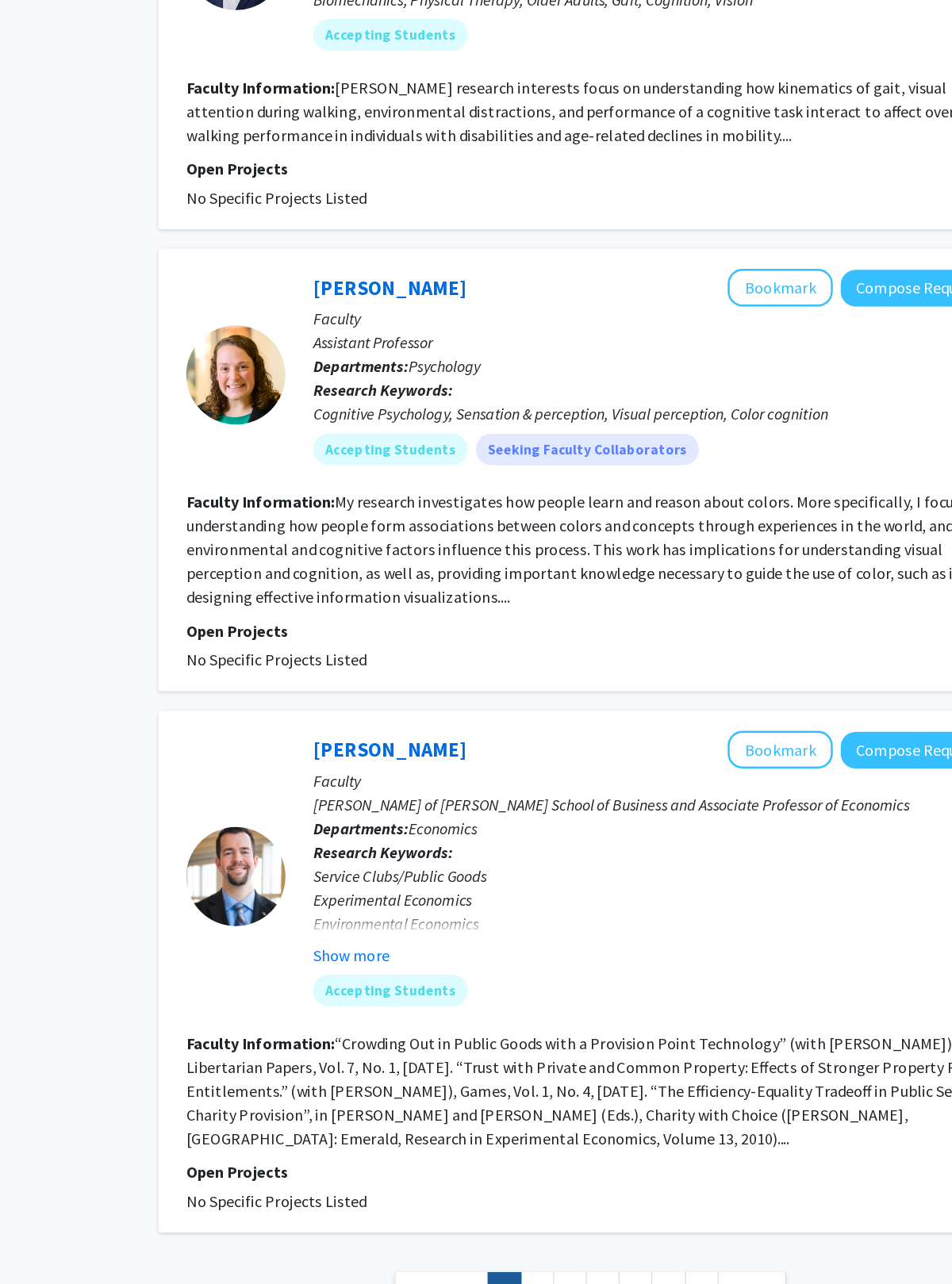
click at [539, 851] on link "2" at bounding box center [553, 1260] width 27 height 28
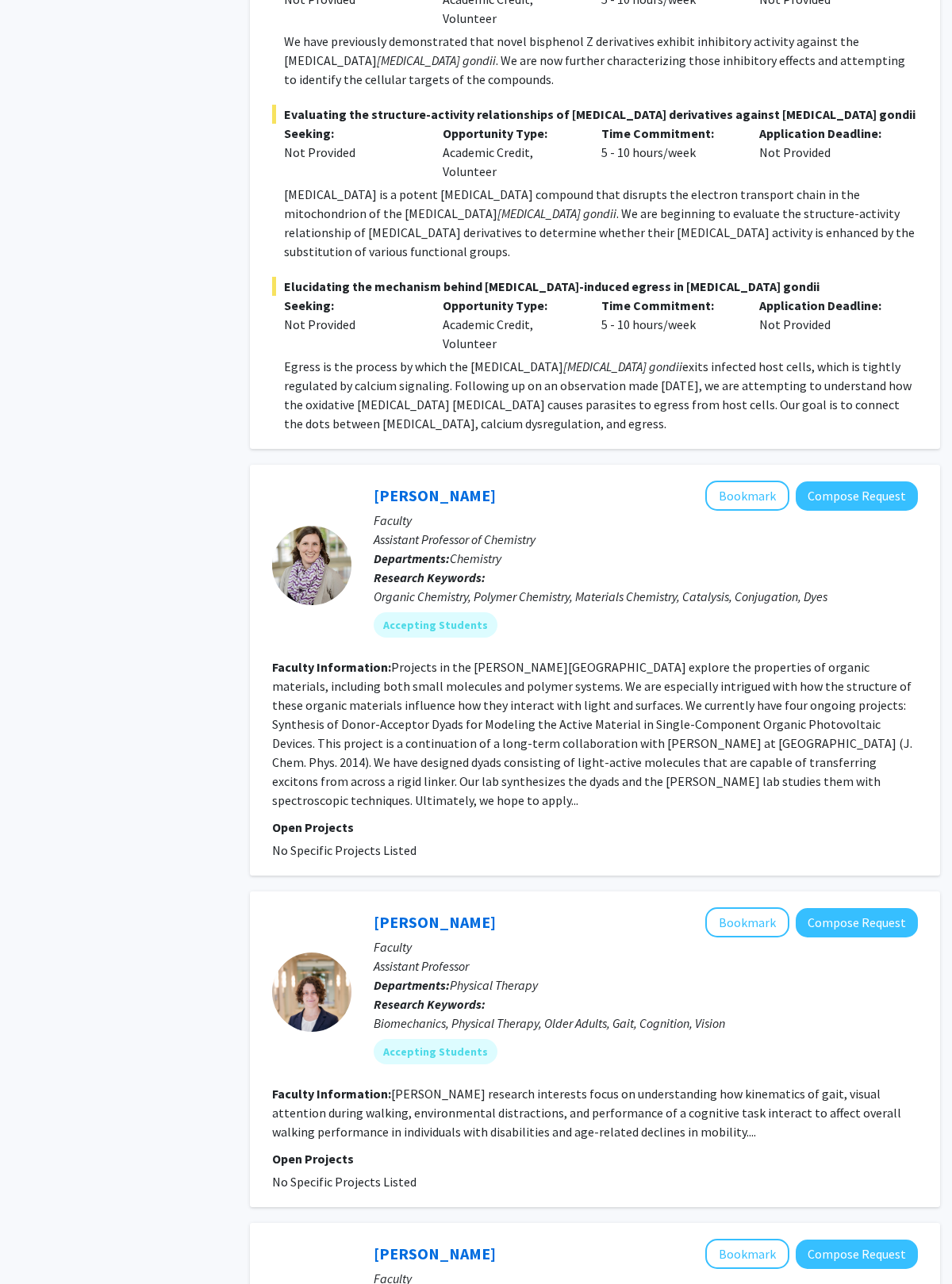
scroll to position [4220, 0]
